Goal: Task Accomplishment & Management: Manage account settings

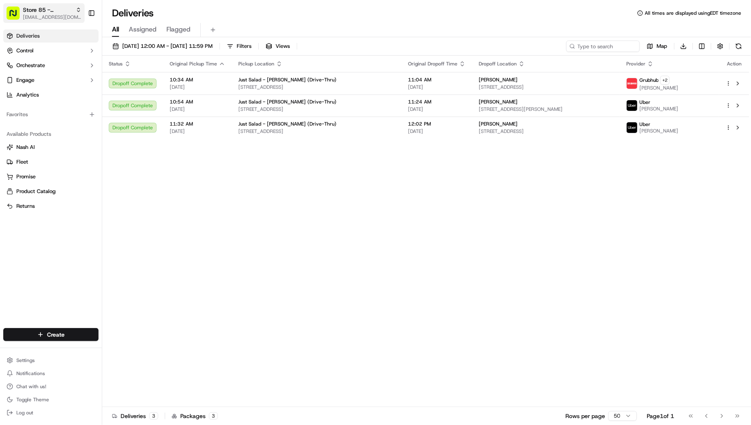
click at [65, 16] on span "[EMAIL_ADDRESS][DOMAIN_NAME]" at bounding box center [52, 17] width 58 height 7
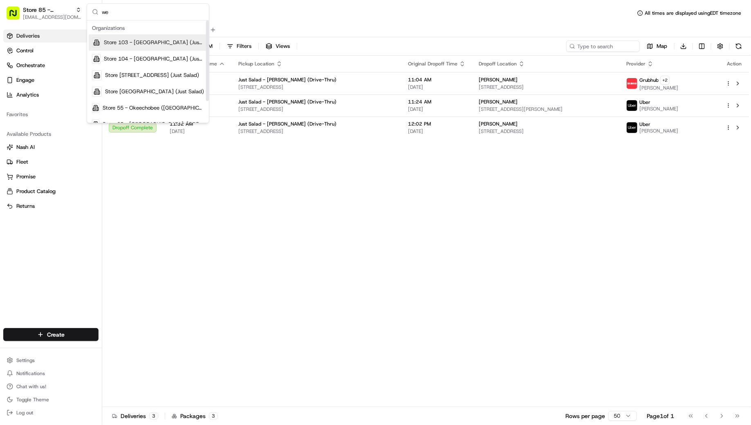
type input "w"
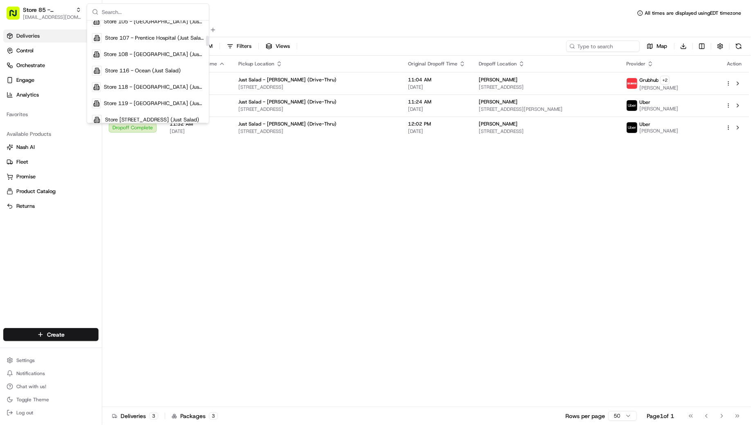
scroll to position [154, 0]
click at [16, 411] on button "Log out" at bounding box center [50, 412] width 95 height 11
